Goal: Task Accomplishment & Management: Manage account settings

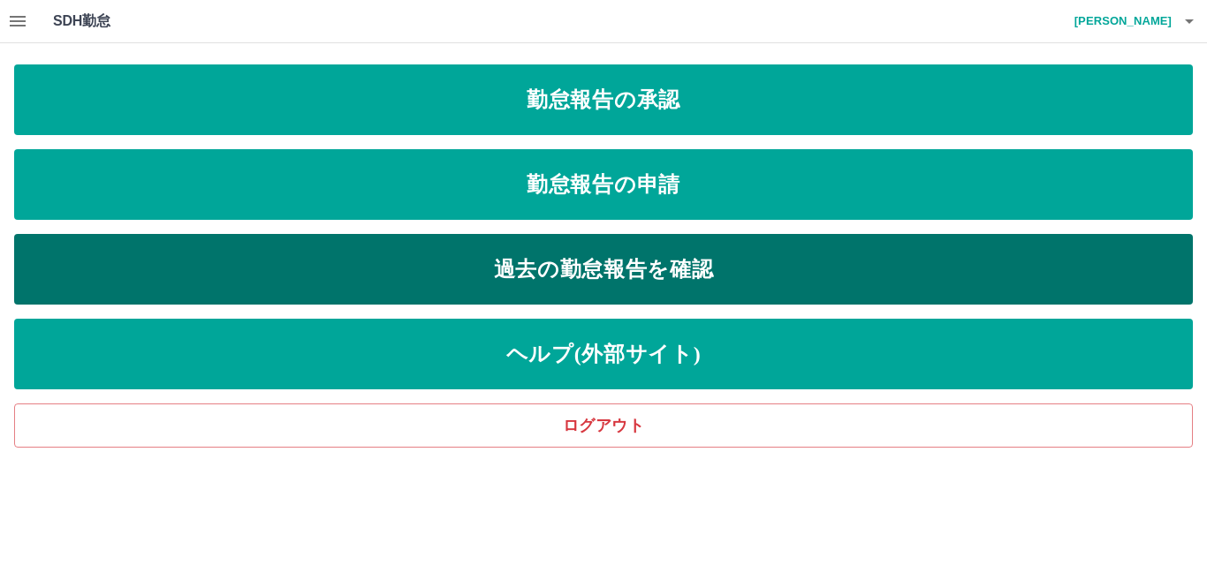
click at [692, 265] on link "過去の勤怠報告を確認" at bounding box center [603, 269] width 1178 height 71
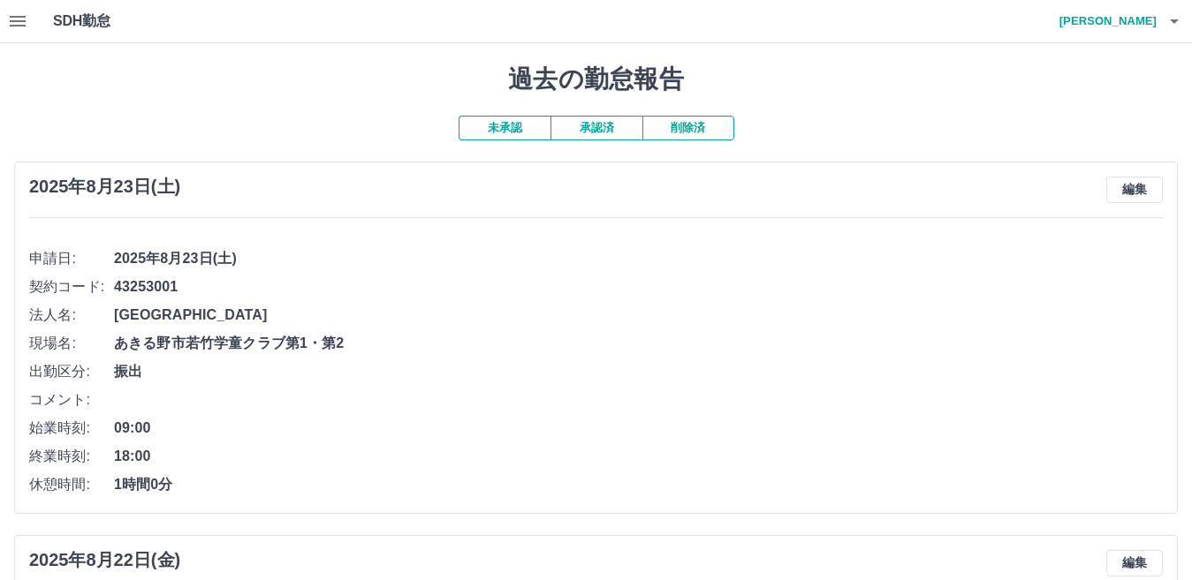
click at [614, 128] on button "承認済" at bounding box center [596, 128] width 92 height 25
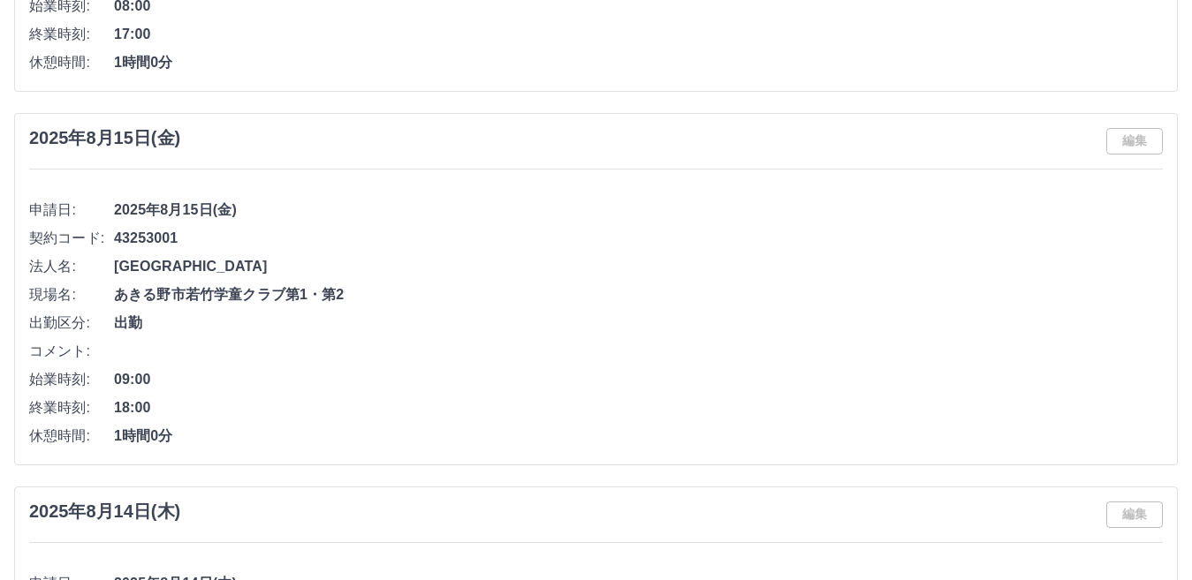
scroll to position [883, 0]
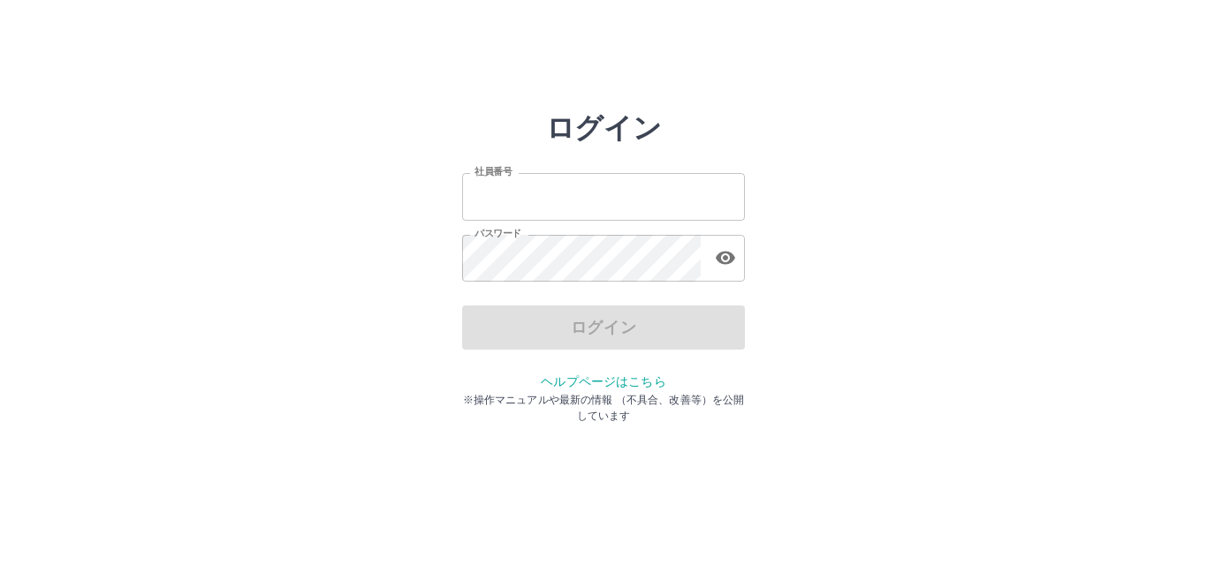
type input "*******"
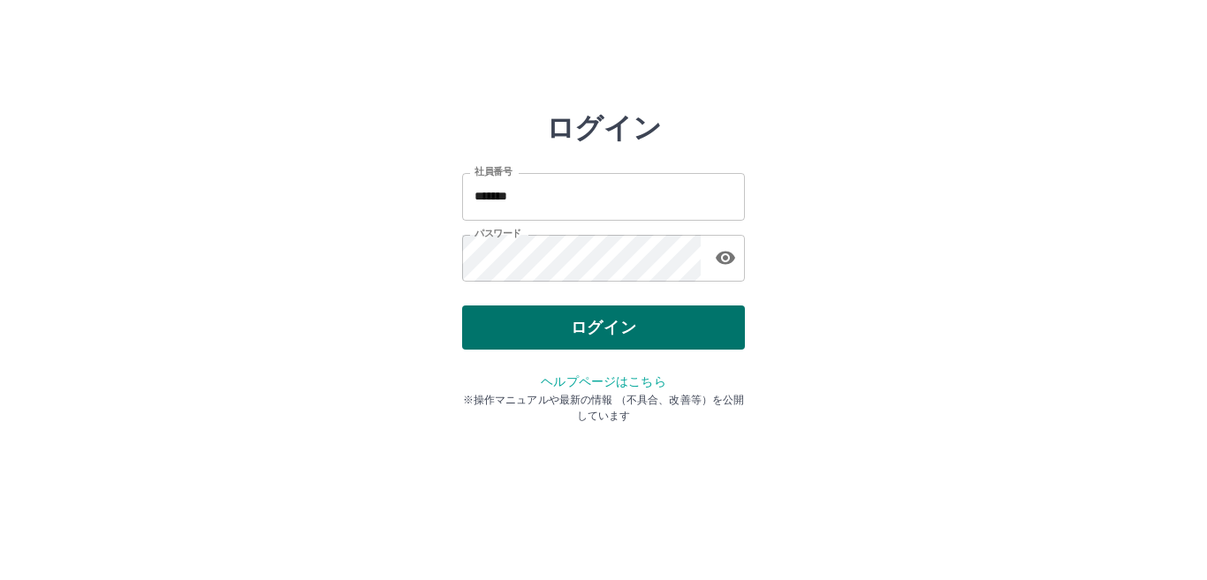
drag, startPoint x: 1121, startPoint y: 5, endPoint x: 598, endPoint y: 335, distance: 618.0
click at [598, 335] on div "ログイン" at bounding box center [603, 328] width 283 height 44
click at [601, 331] on button "ログイン" at bounding box center [603, 328] width 283 height 44
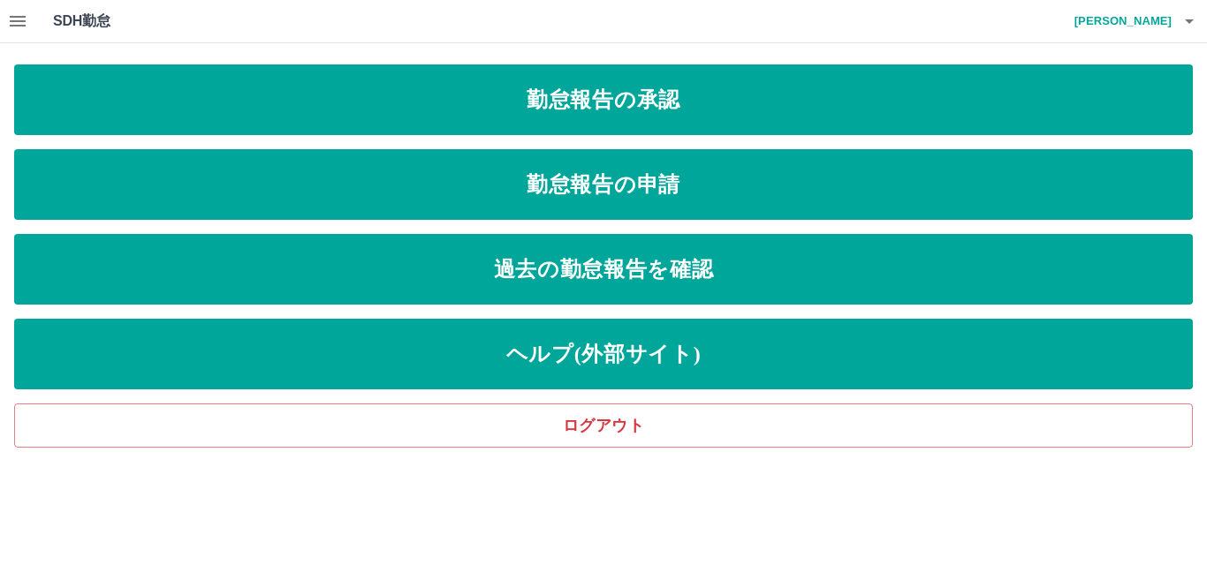
click at [1190, 22] on icon "button" at bounding box center [1188, 21] width 9 height 4
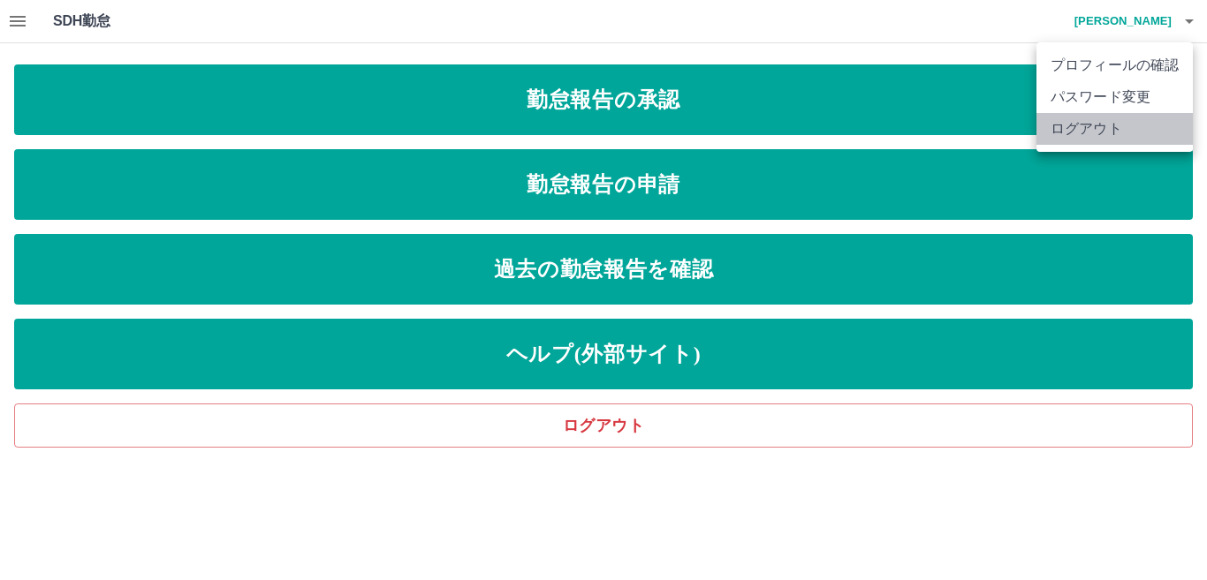
click at [1071, 133] on li "ログアウト" at bounding box center [1114, 129] width 156 height 32
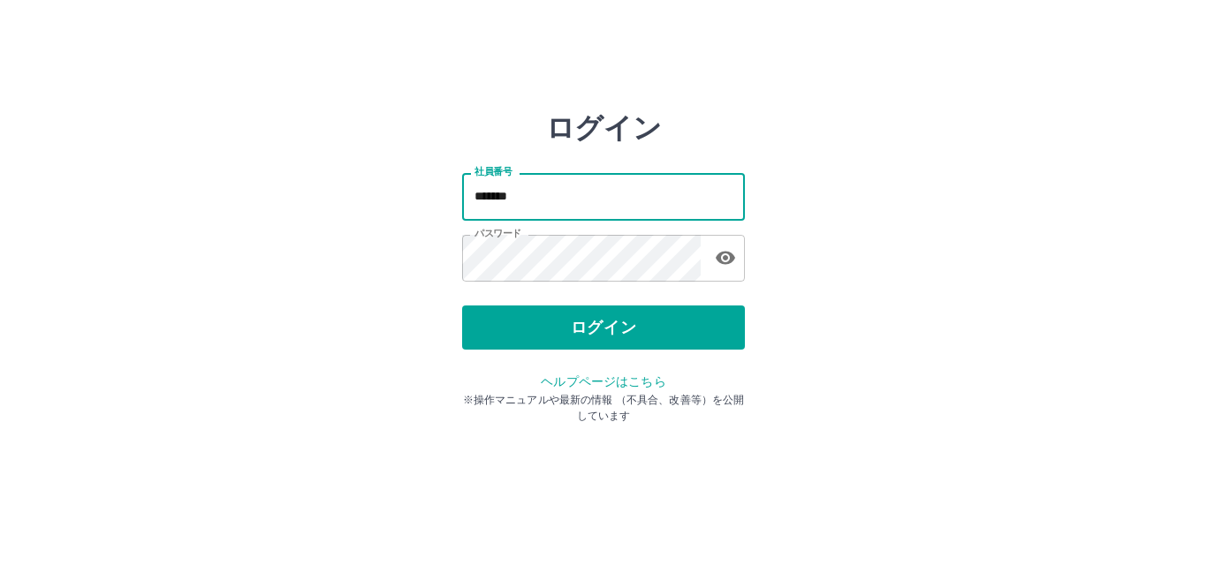
click at [529, 194] on input "*******" at bounding box center [603, 196] width 283 height 47
type input "*"
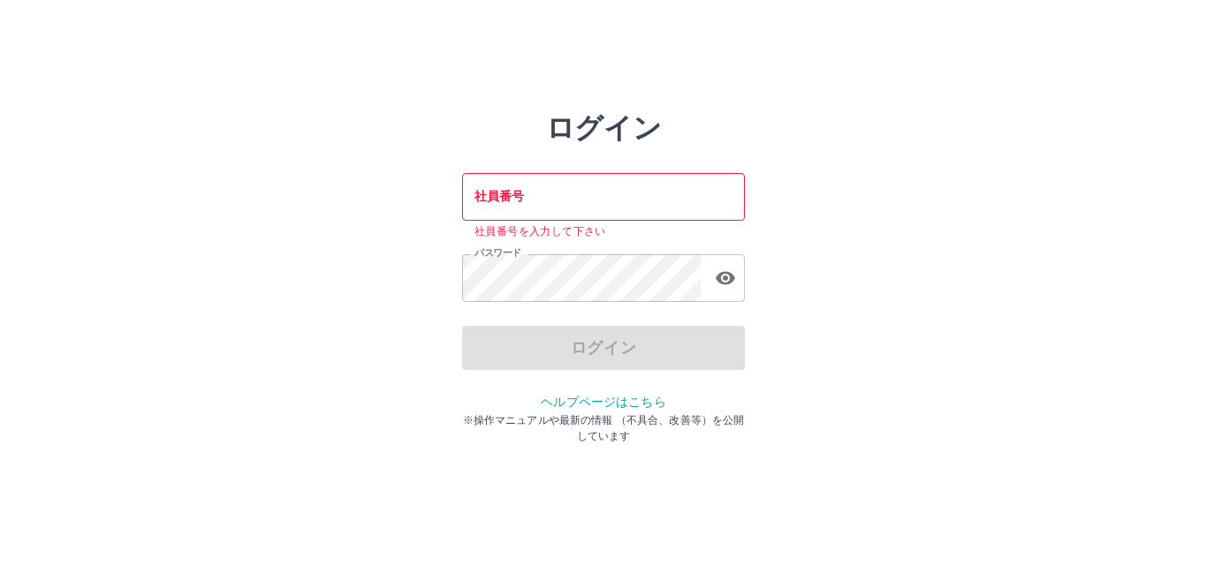
drag, startPoint x: 1139, startPoint y: 178, endPoint x: 1139, endPoint y: 166, distance: 11.5
click at [1139, 167] on div "ログイン 社員番号 社員番号 社員番号を入力して下さい パスワード パスワード ログイン ヘルプページはこちら ※操作マニュアルや最新の情報 （不具合、改善等…" at bounding box center [603, 252] width 1207 height 283
